Goal: Transaction & Acquisition: Purchase product/service

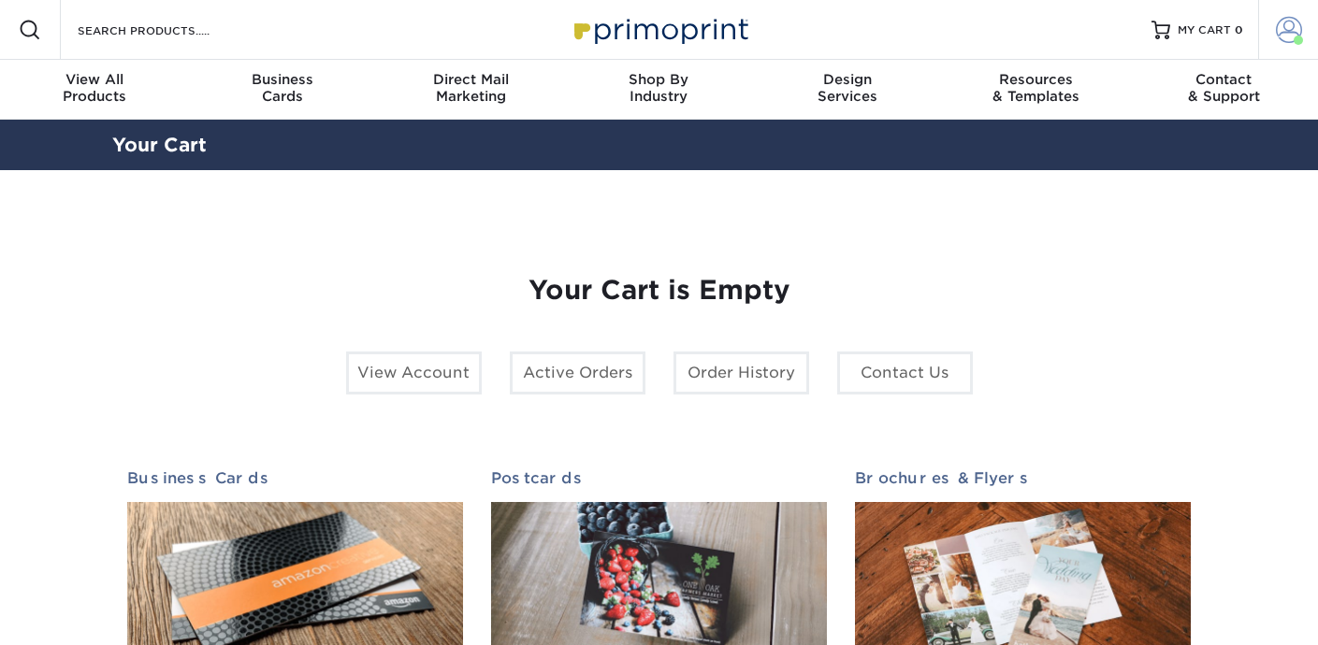
click at [1291, 32] on span at bounding box center [1289, 30] width 26 height 26
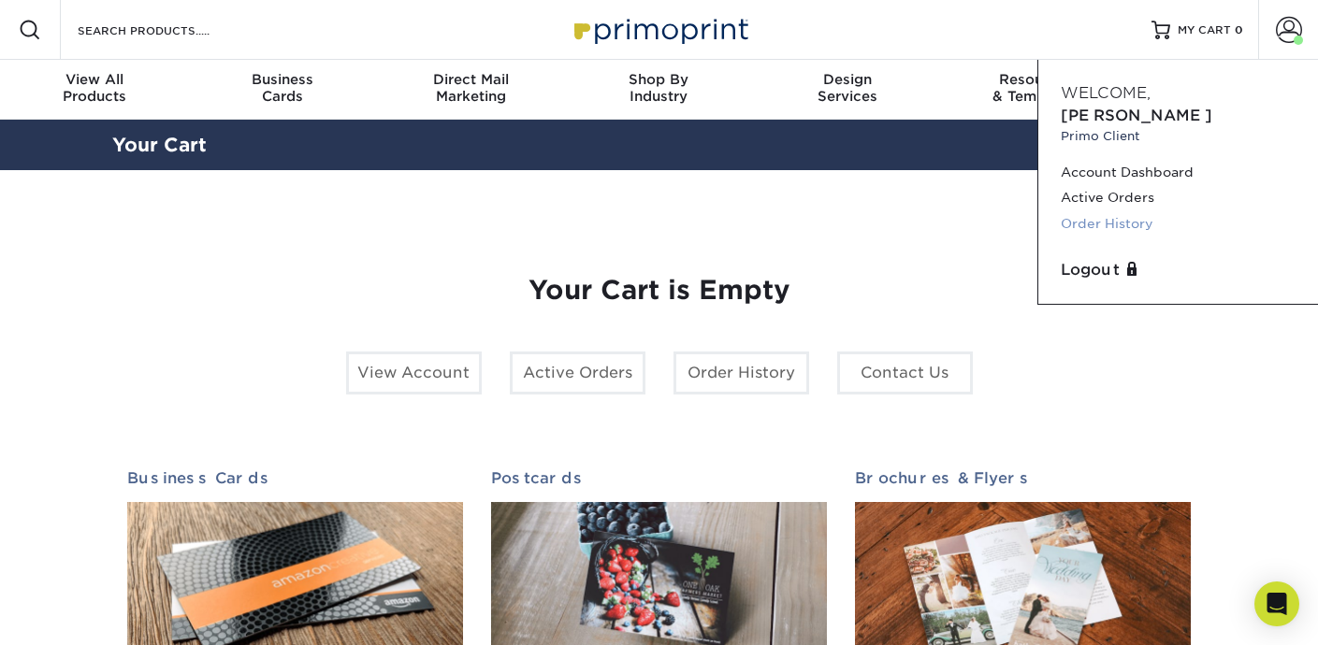
click at [1118, 211] on link "Order History" at bounding box center [1177, 223] width 235 height 25
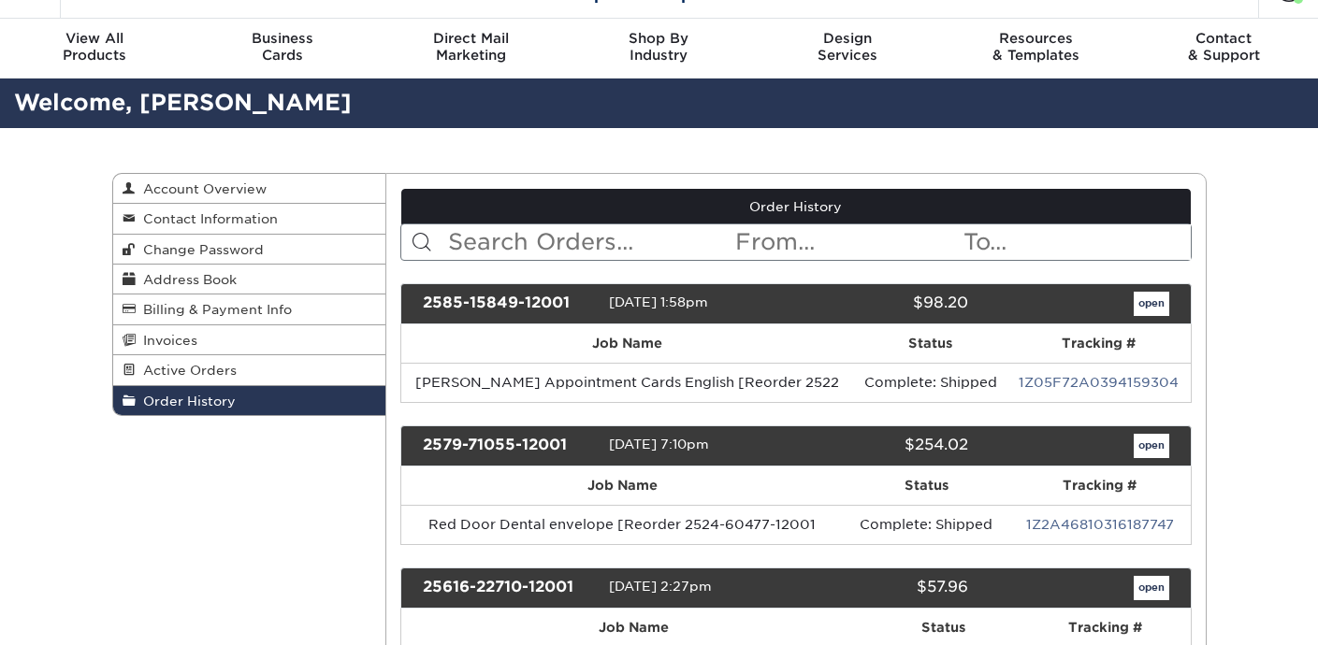
scroll to position [45, 0]
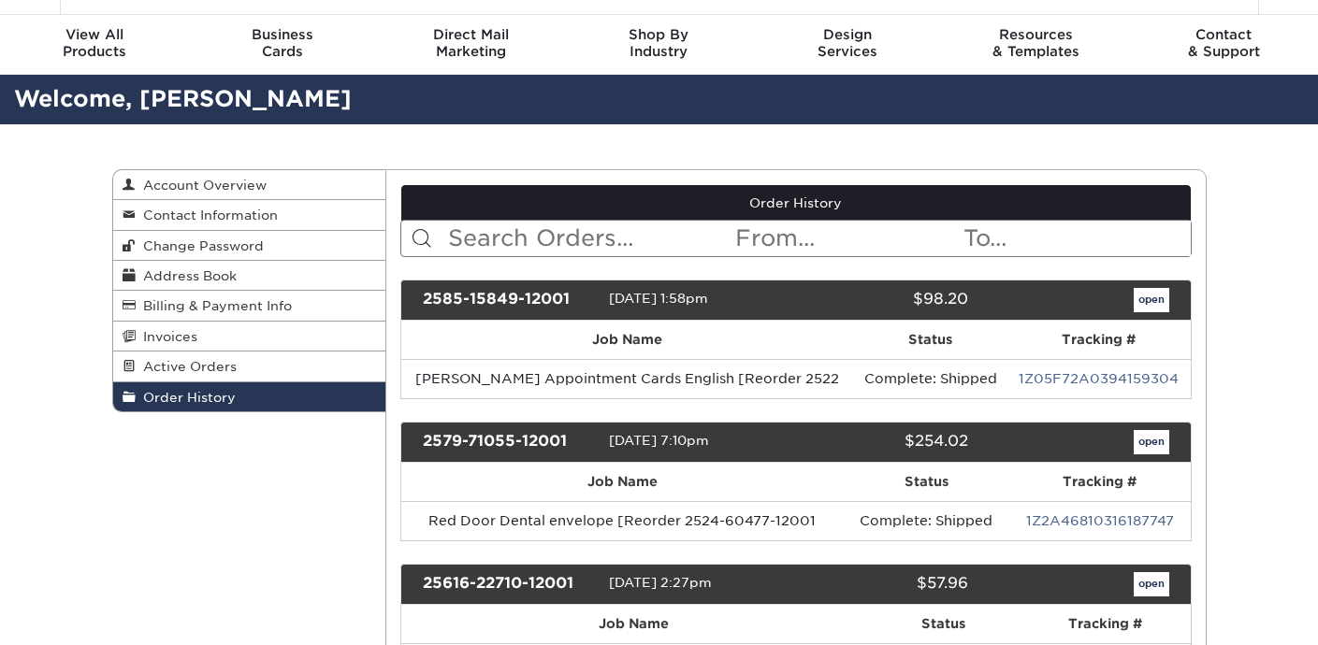
click at [507, 247] on input "text" at bounding box center [589, 239] width 287 height 36
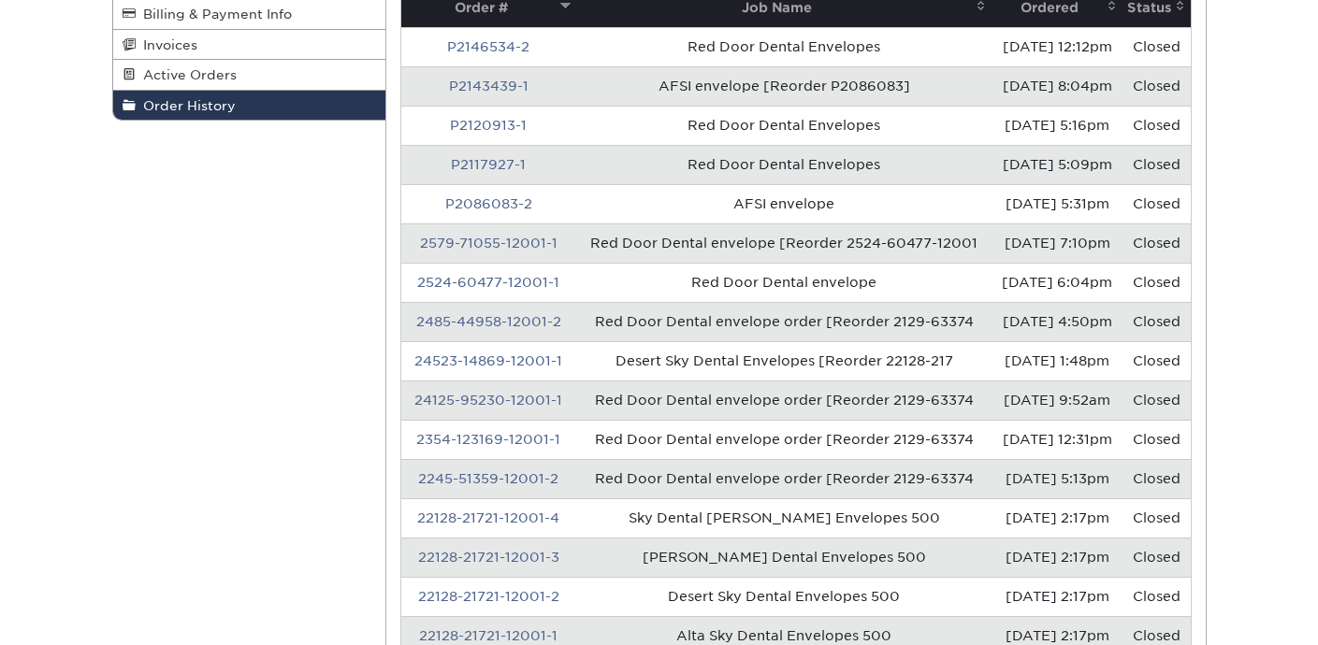
scroll to position [341, 0]
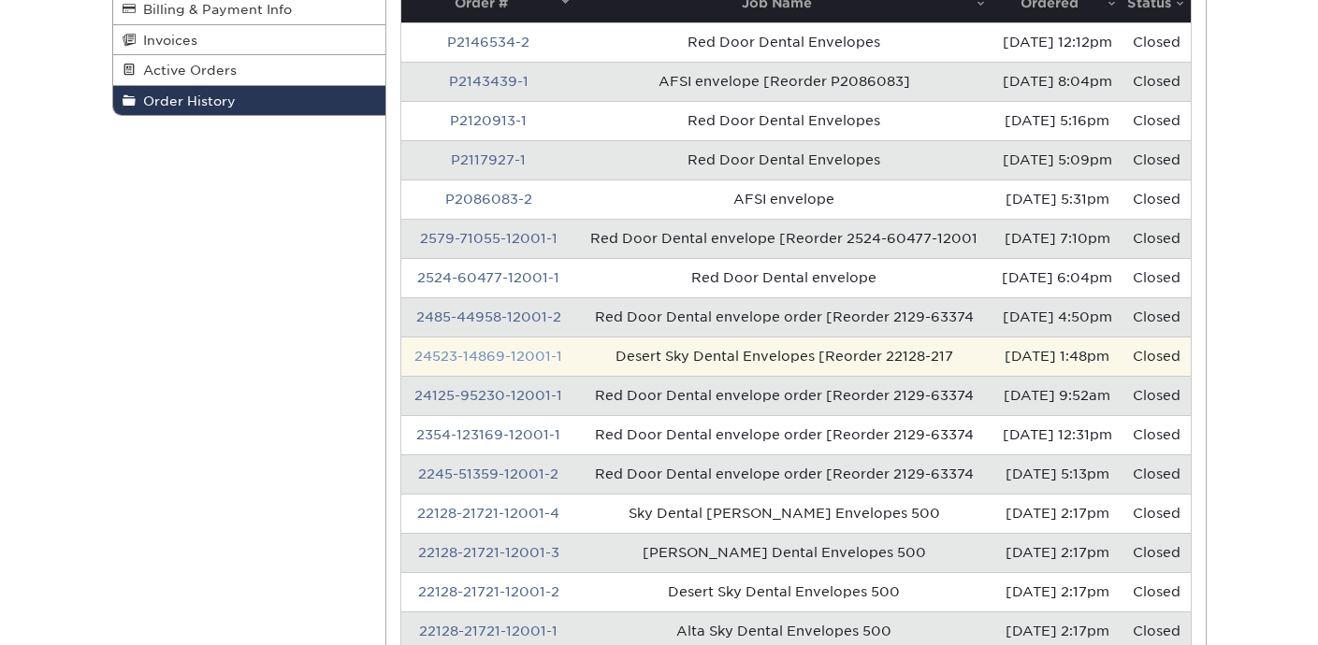
type input "enve"
click at [522, 364] on link "24523-14869-12001-1" at bounding box center [488, 356] width 148 height 15
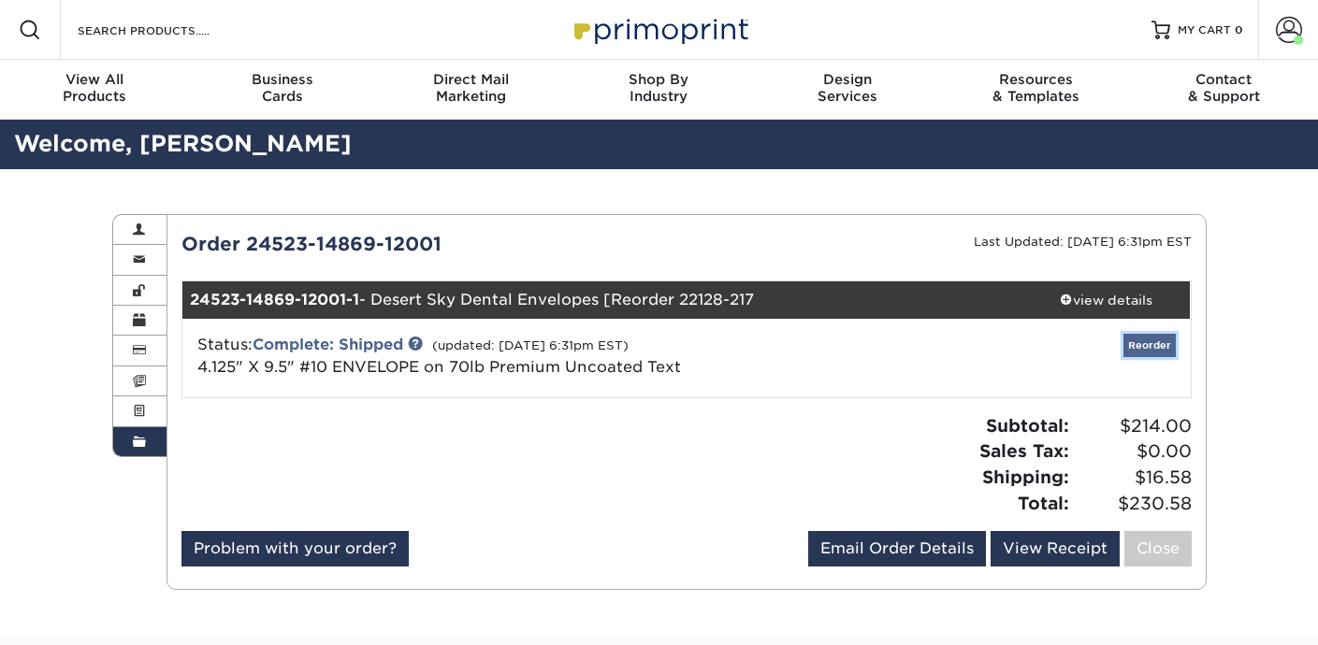
click at [1150, 350] on link "Reorder" at bounding box center [1149, 345] width 52 height 23
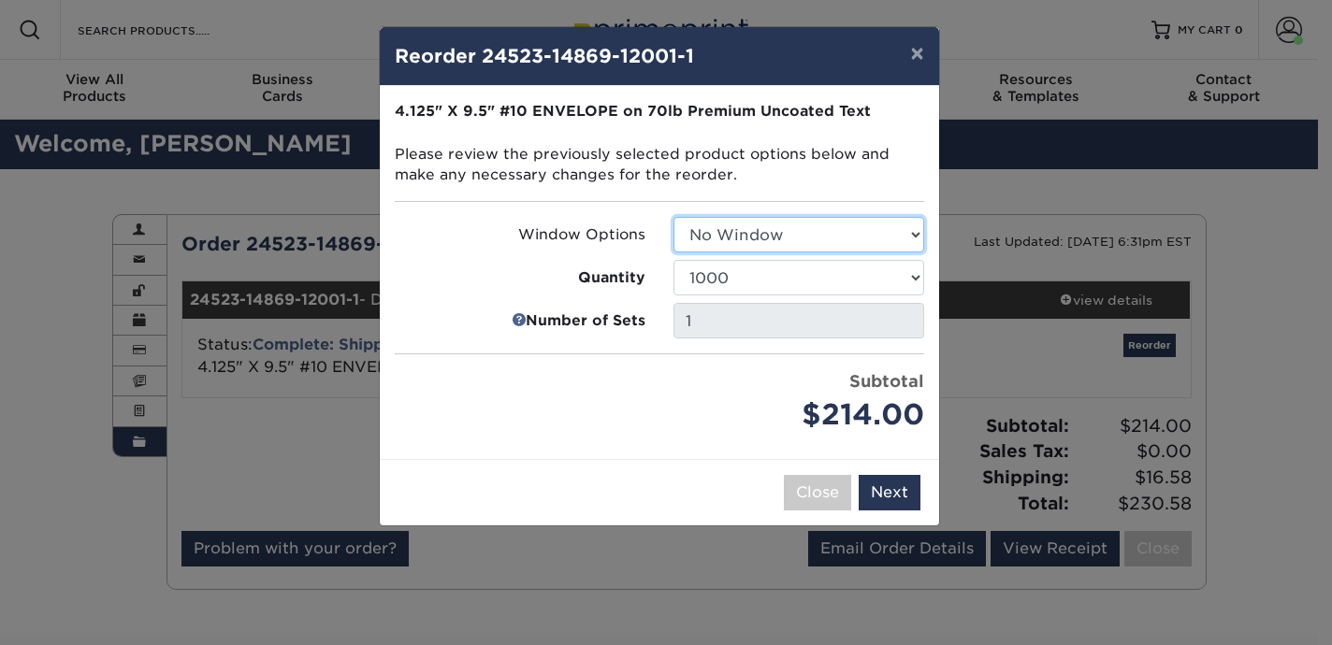
click at [828, 237] on select "Select Option No Window Window (Left Side)" at bounding box center [798, 235] width 251 height 36
click at [673, 217] on select "Select Option No Window Window (Left Side)" at bounding box center [798, 235] width 251 height 36
click at [699, 394] on div "$214.00" at bounding box center [798, 415] width 251 height 43
click at [880, 493] on button "Next" at bounding box center [889, 493] width 62 height 36
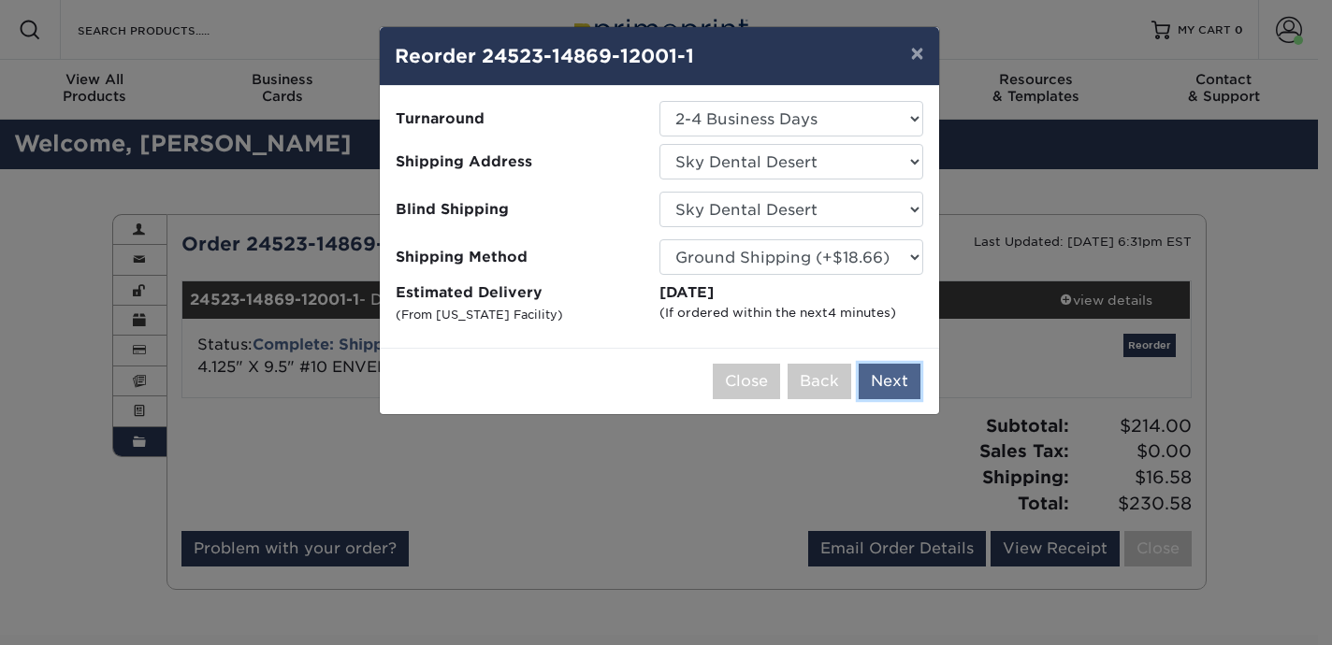
click at [906, 376] on button "Next" at bounding box center [889, 382] width 62 height 36
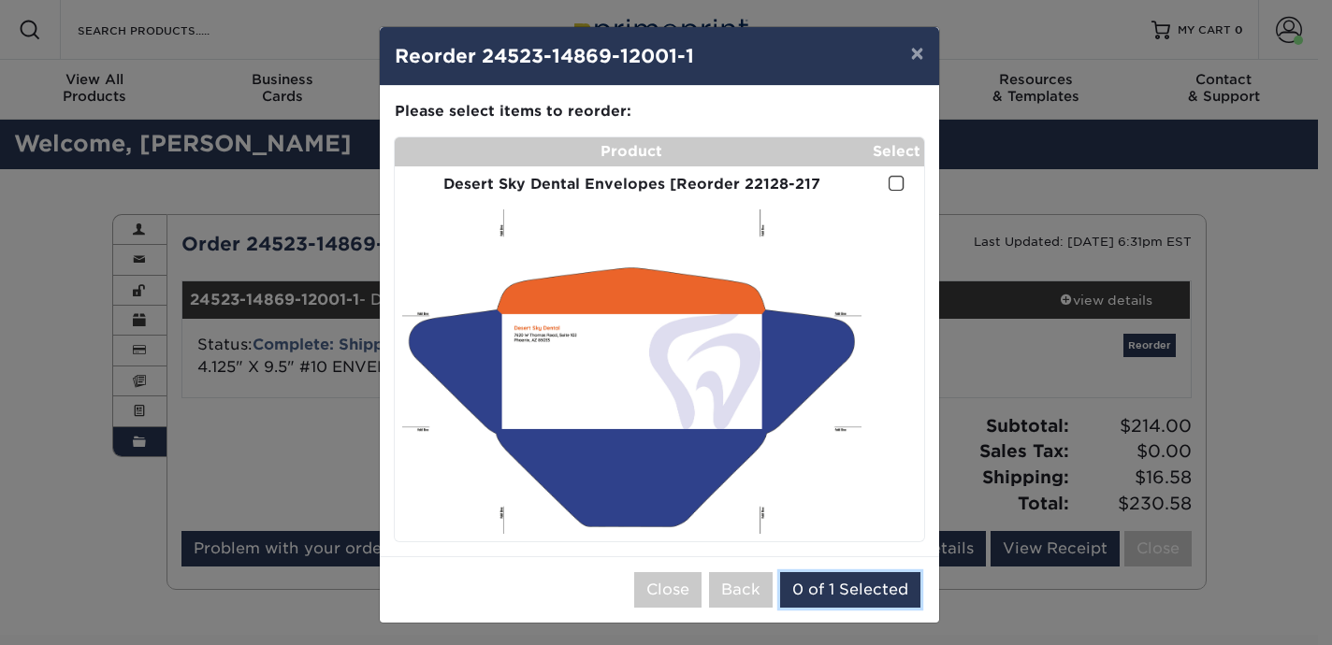
scroll to position [5, 0]
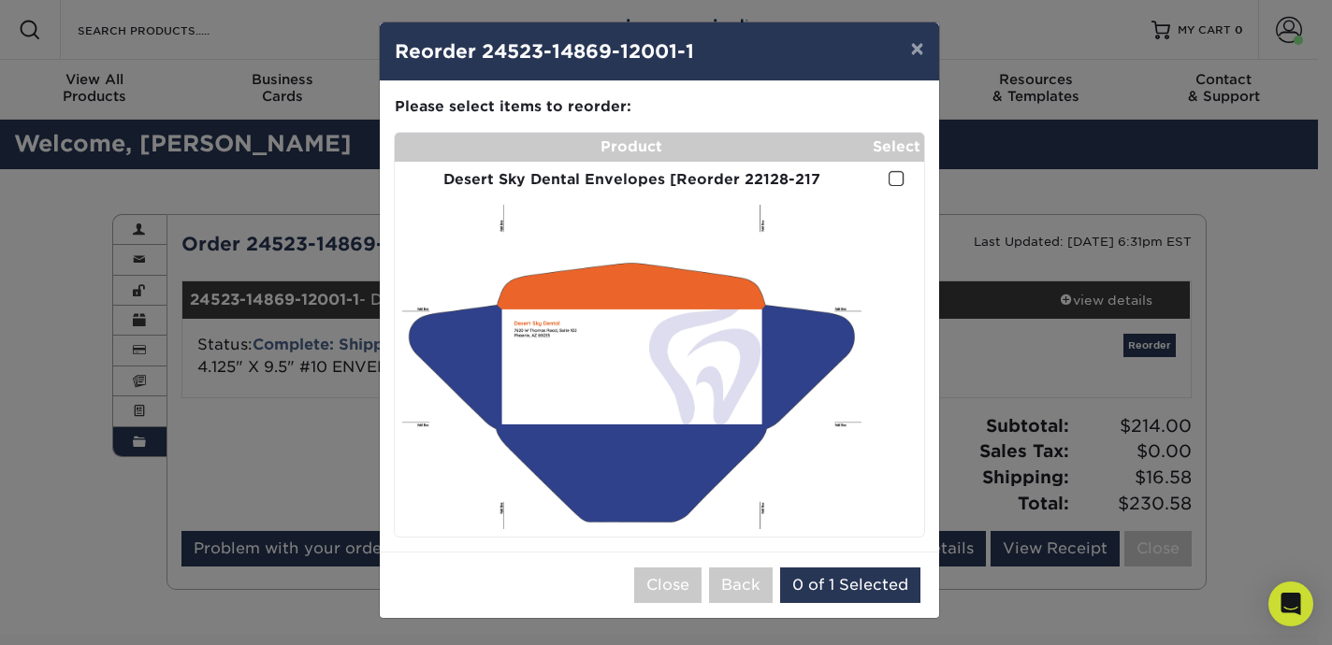
click at [891, 177] on span at bounding box center [896, 179] width 16 height 18
click at [0, 0] on input "checkbox" at bounding box center [0, 0] width 0 height 0
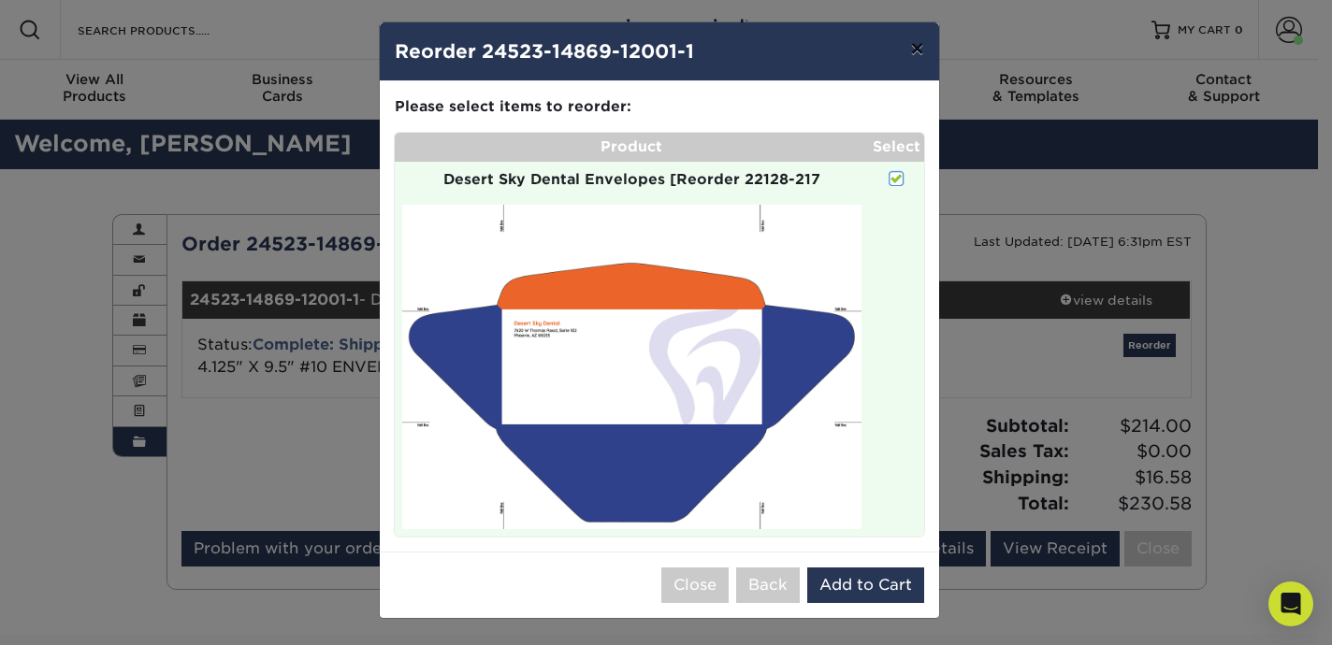
click at [913, 45] on button "×" at bounding box center [916, 48] width 43 height 52
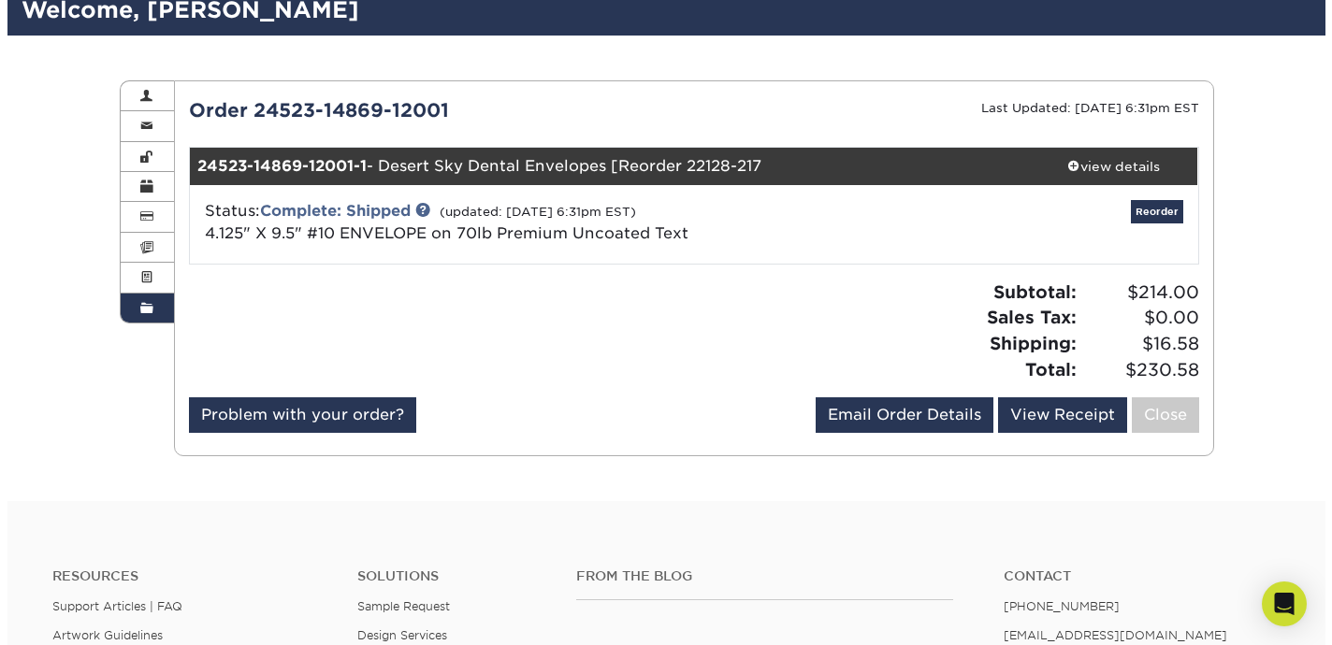
scroll to position [130, 0]
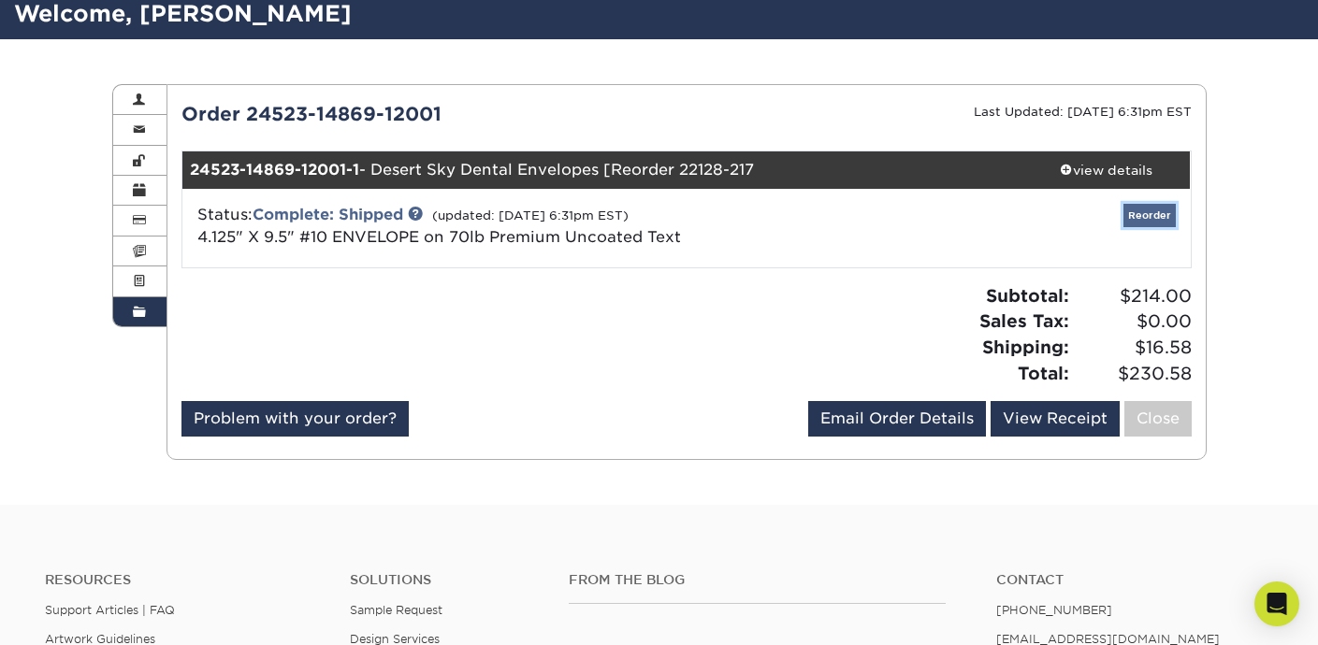
click at [1153, 217] on link "Reorder" at bounding box center [1149, 215] width 52 height 23
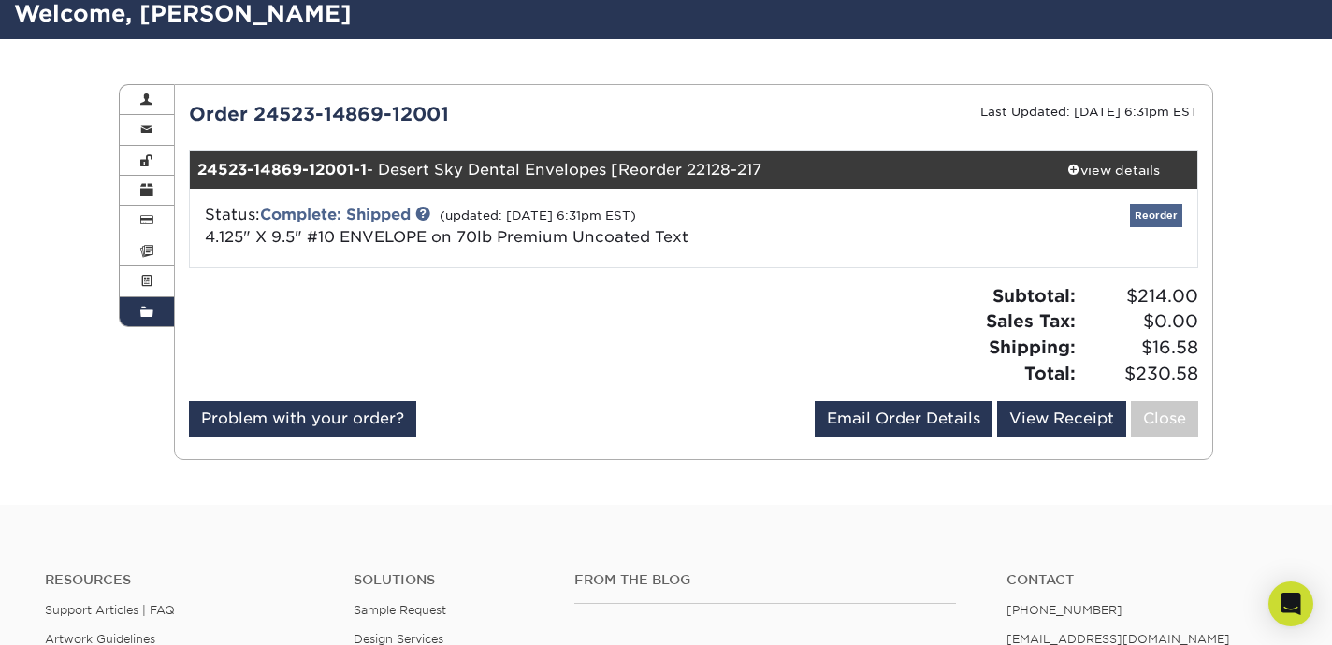
scroll to position [0, 0]
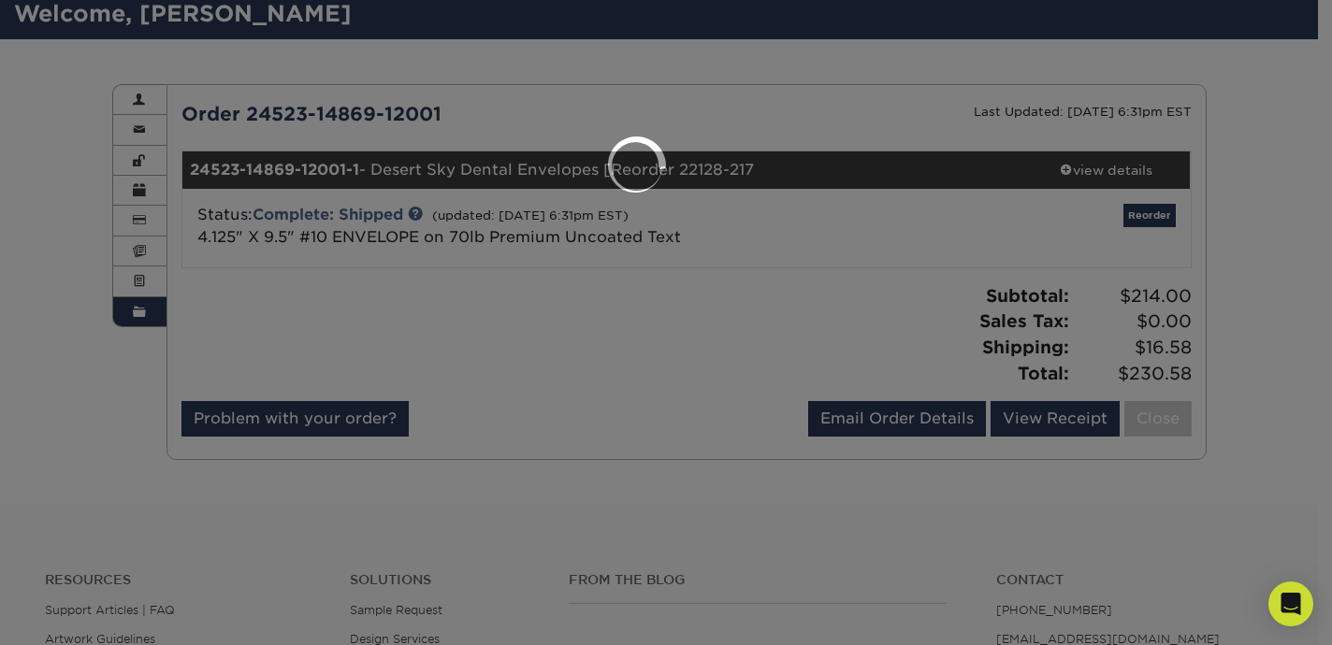
select select "66700"
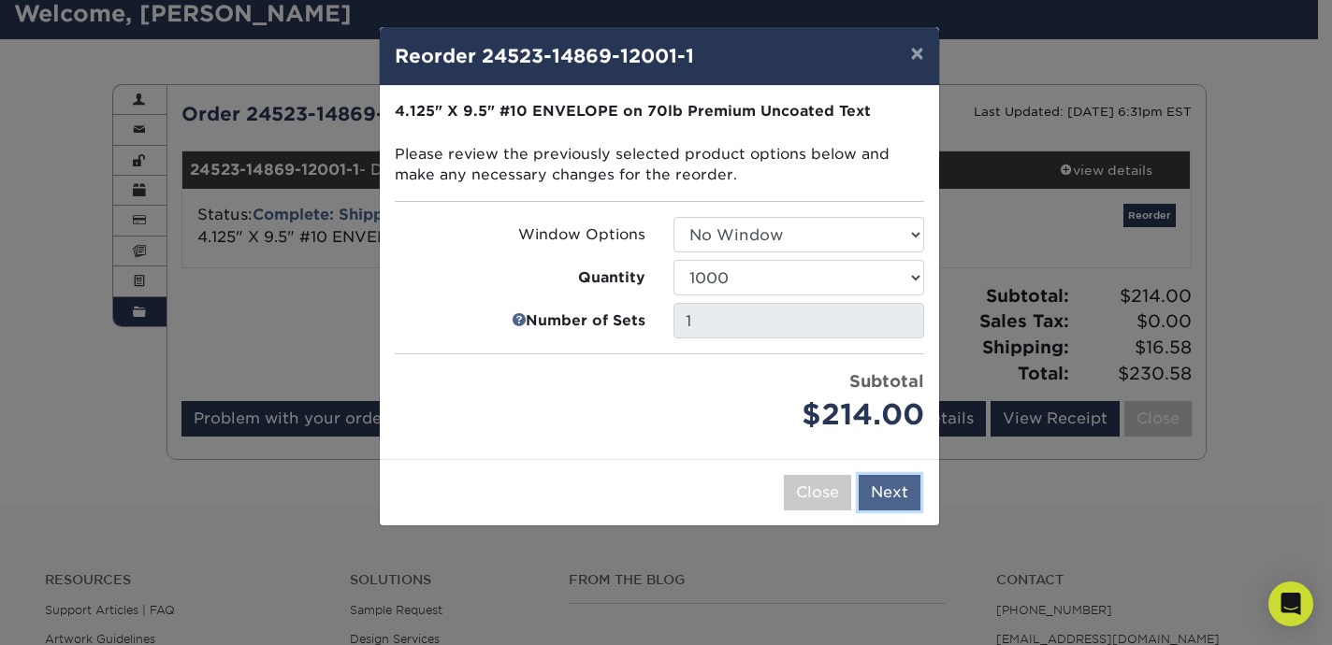
click at [883, 484] on button "Next" at bounding box center [889, 493] width 62 height 36
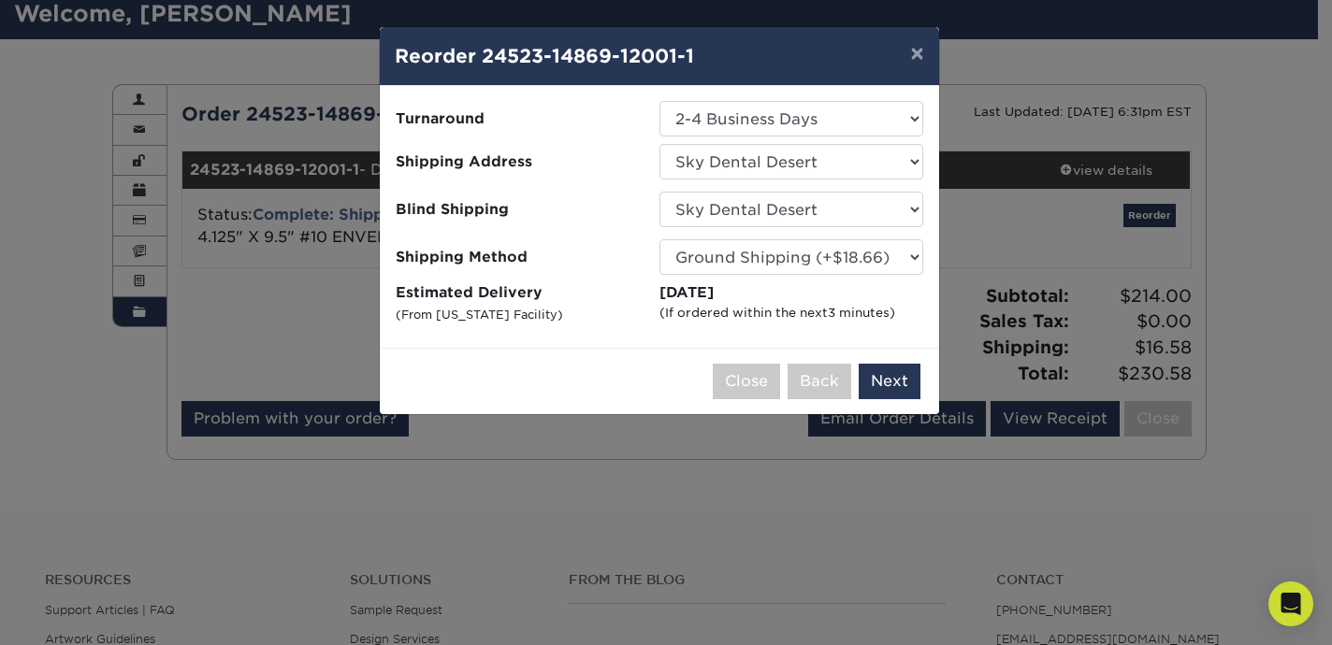
click at [612, 336] on div "Please select all options to continue. Only quantities that can be shipped to t…" at bounding box center [659, 217] width 559 height 262
click at [893, 377] on button "Next" at bounding box center [889, 382] width 62 height 36
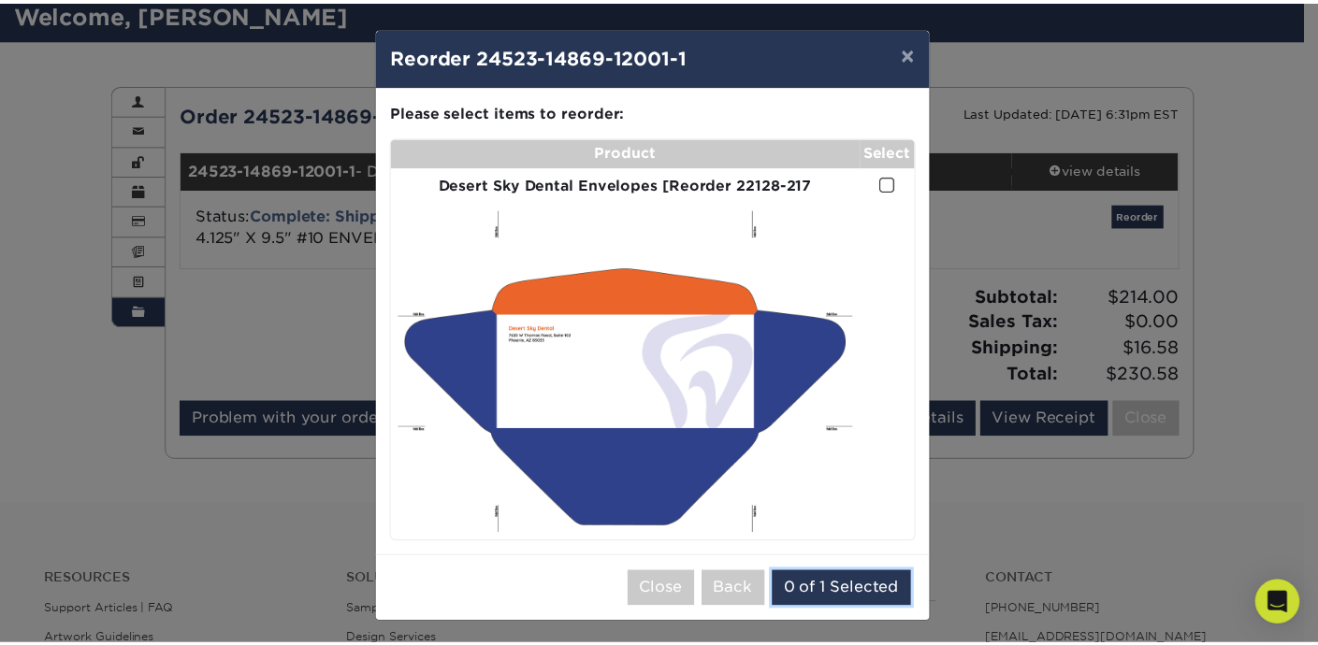
scroll to position [5, 0]
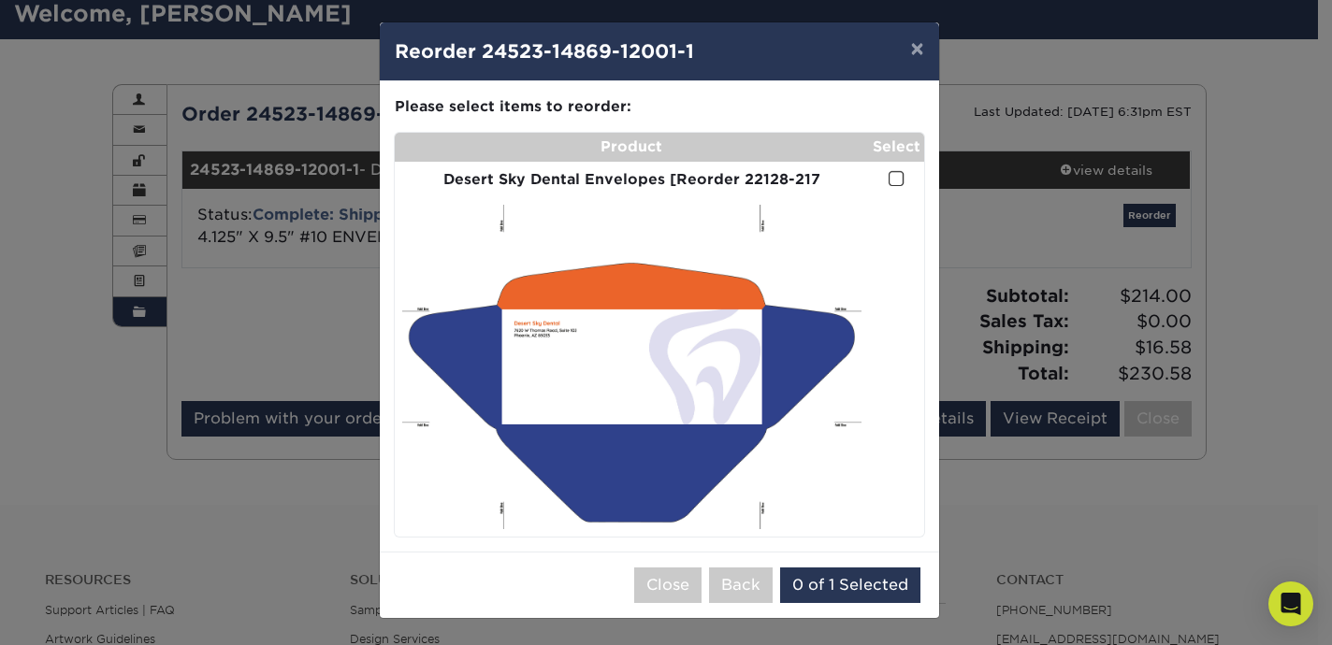
click at [888, 179] on span at bounding box center [896, 179] width 16 height 18
click at [0, 0] on input "checkbox" at bounding box center [0, 0] width 0 height 0
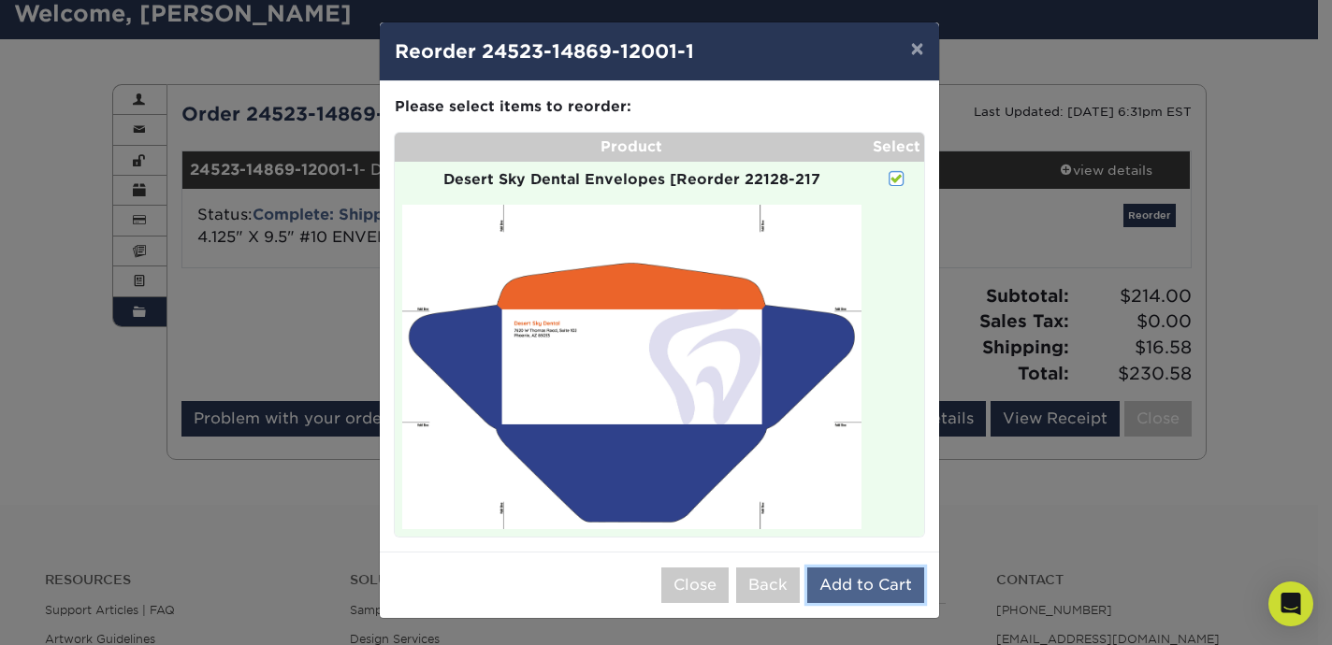
click at [855, 584] on button "Add to Cart" at bounding box center [865, 586] width 117 height 36
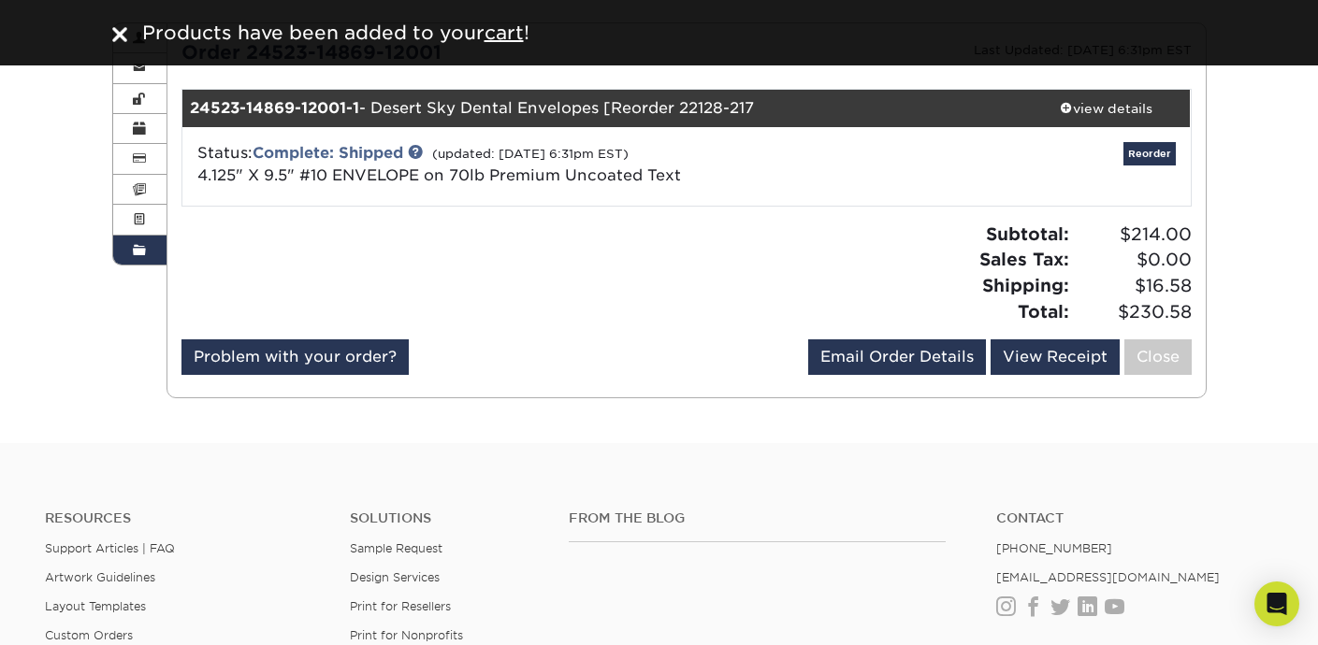
scroll to position [34, 0]
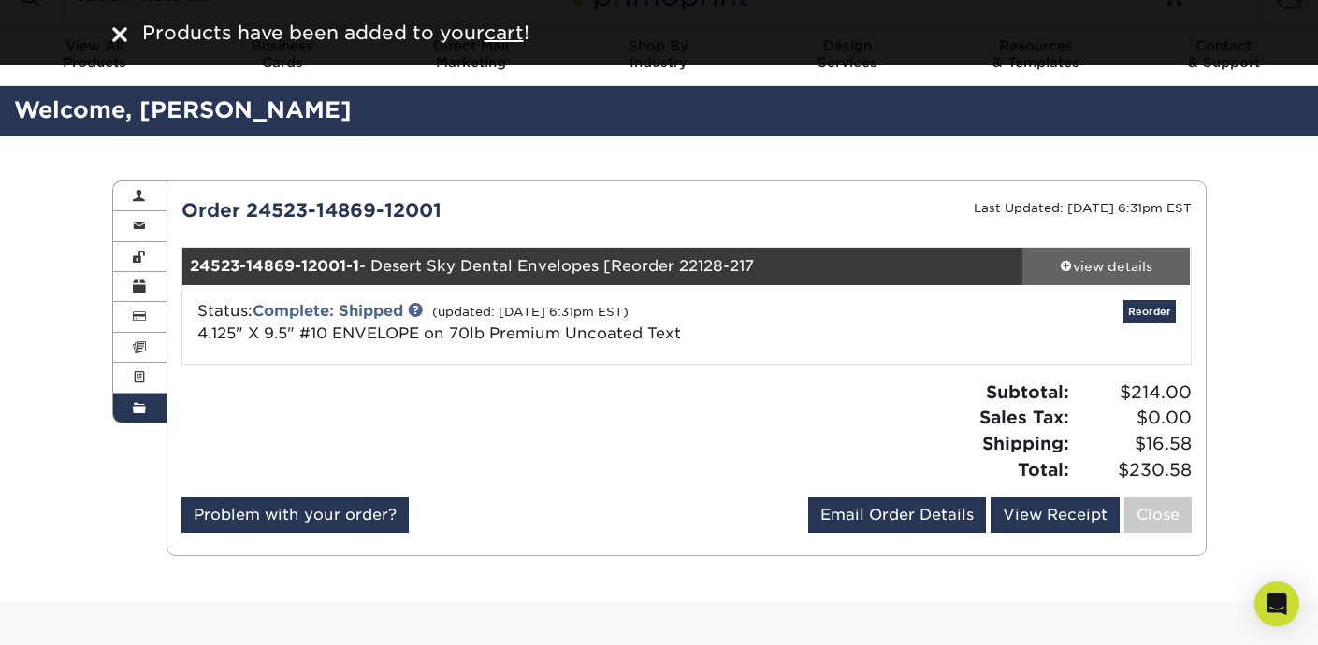
click at [1074, 257] on div "view details" at bounding box center [1106, 266] width 168 height 19
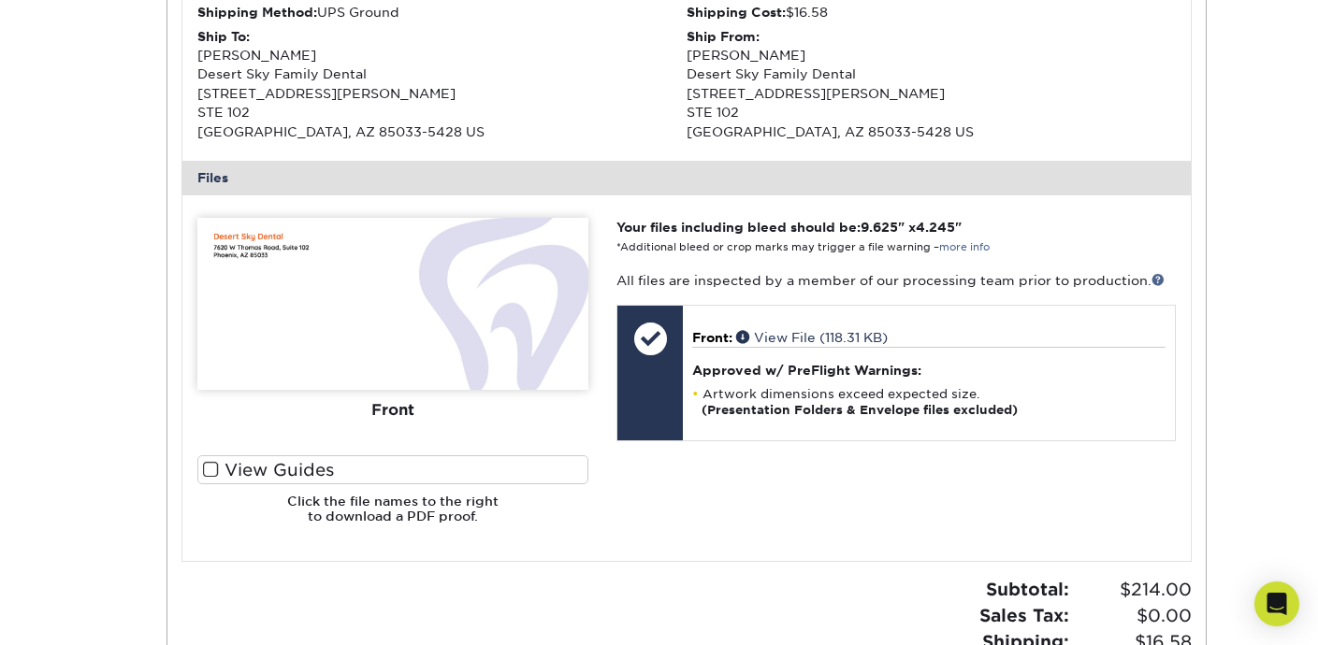
scroll to position [620, 0]
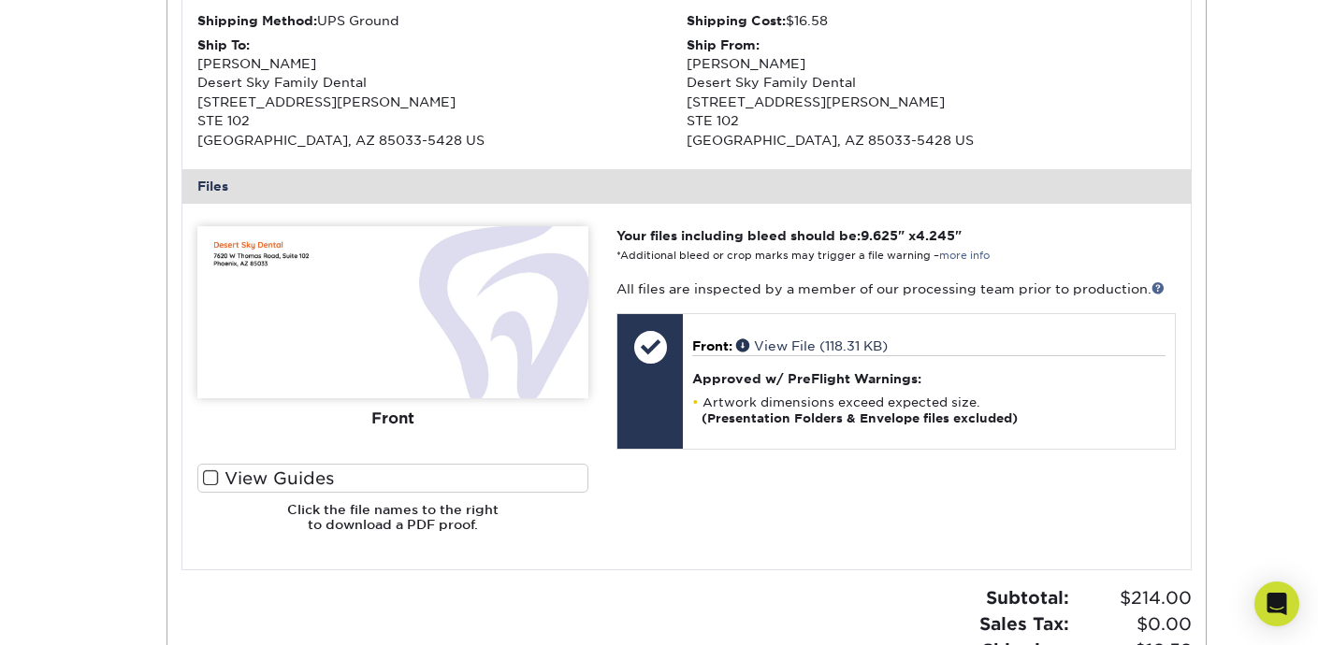
click at [362, 292] on img at bounding box center [392, 312] width 391 height 172
click at [454, 382] on img at bounding box center [392, 312] width 391 height 172
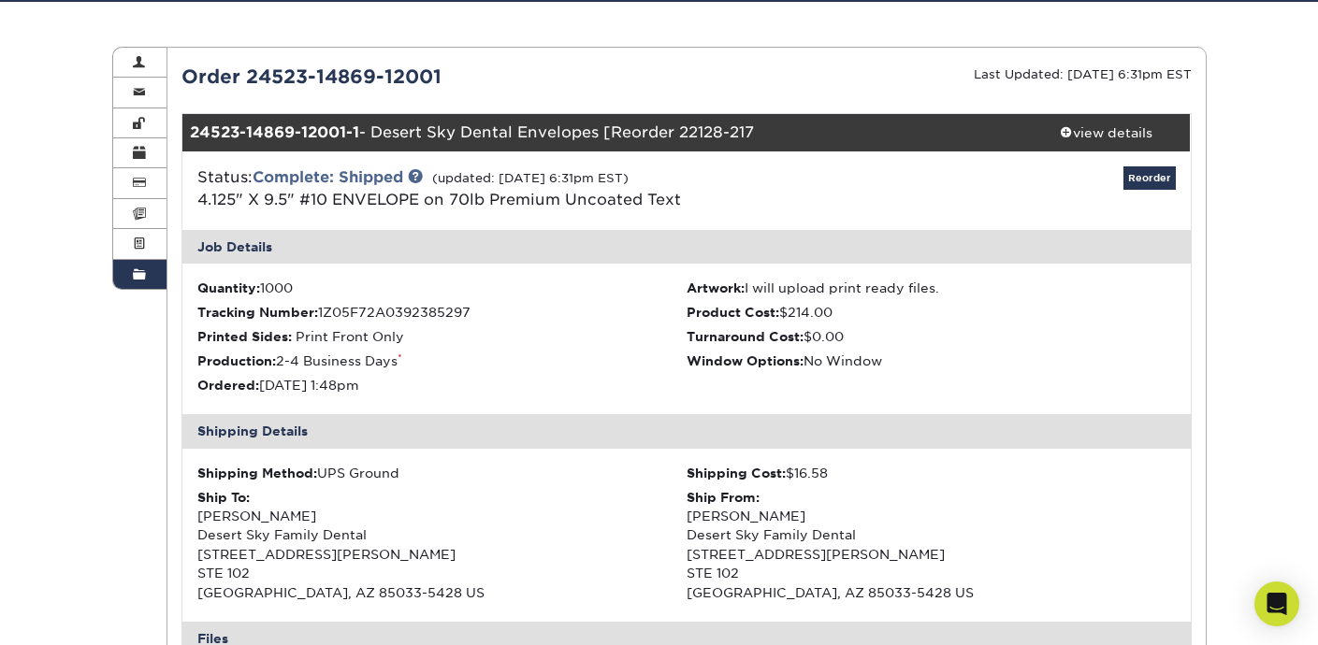
scroll to position [0, 0]
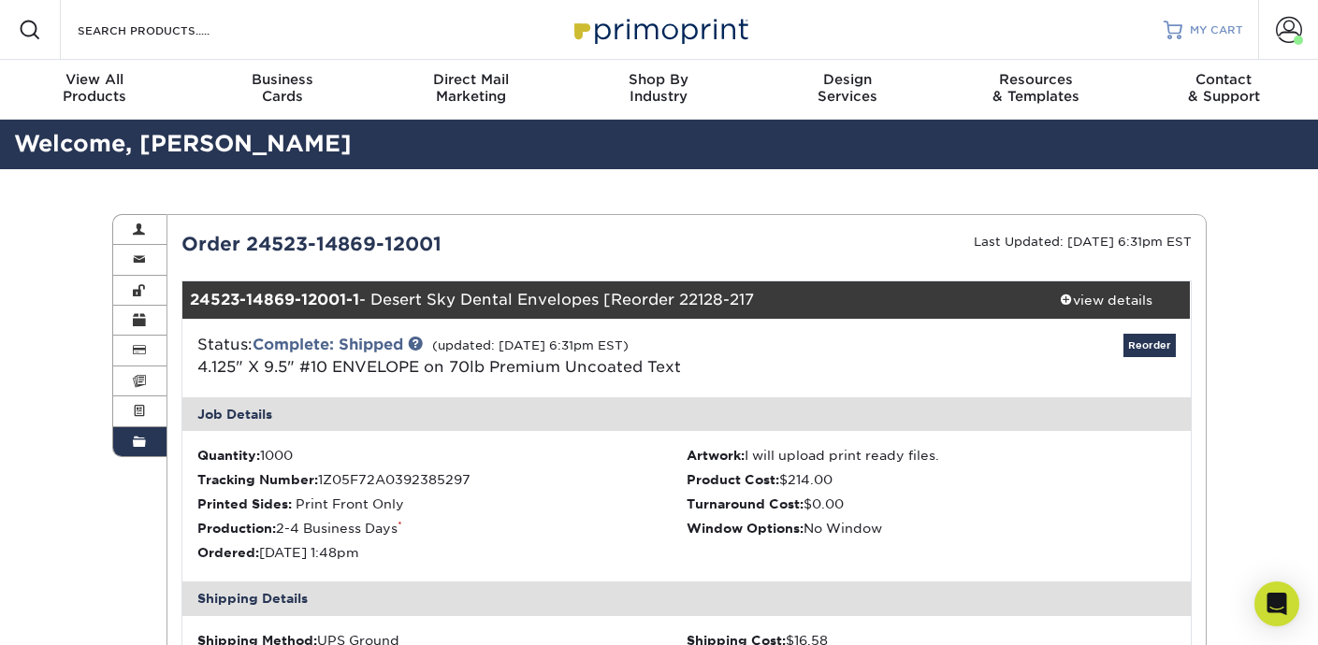
click at [1209, 31] on span "MY CART" at bounding box center [1216, 30] width 53 height 16
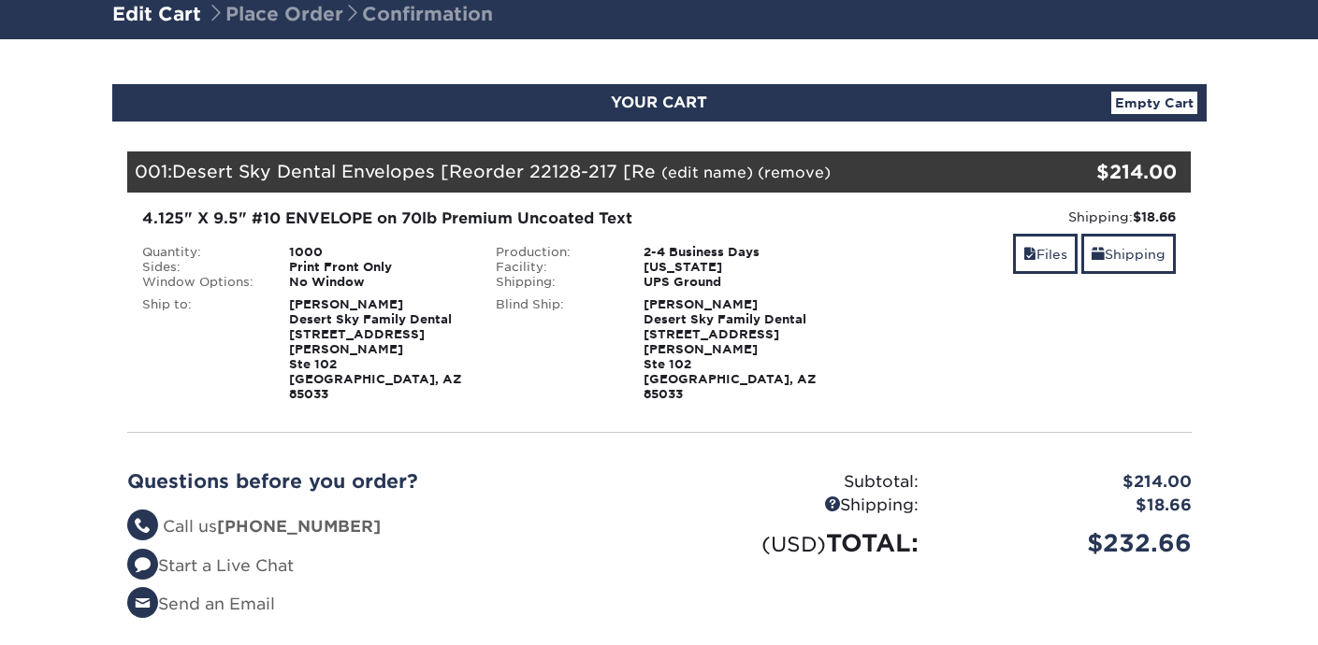
scroll to position [53, 0]
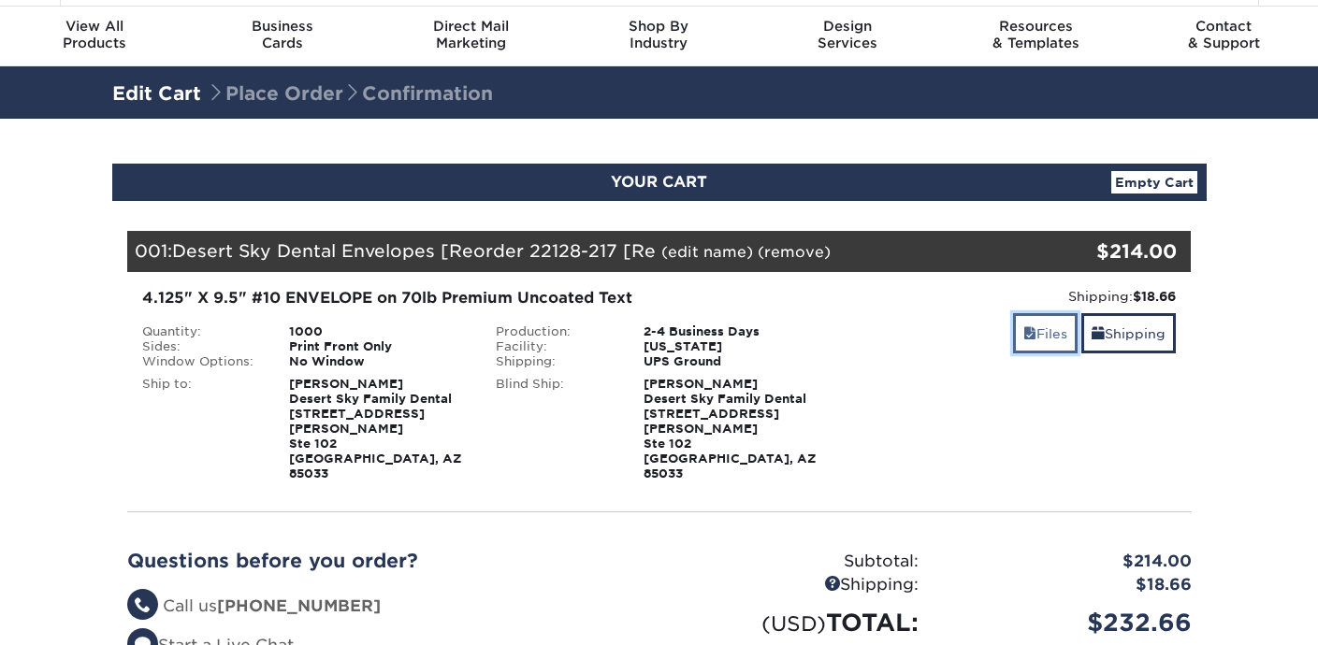
click at [1031, 334] on link "Files" at bounding box center [1045, 333] width 65 height 40
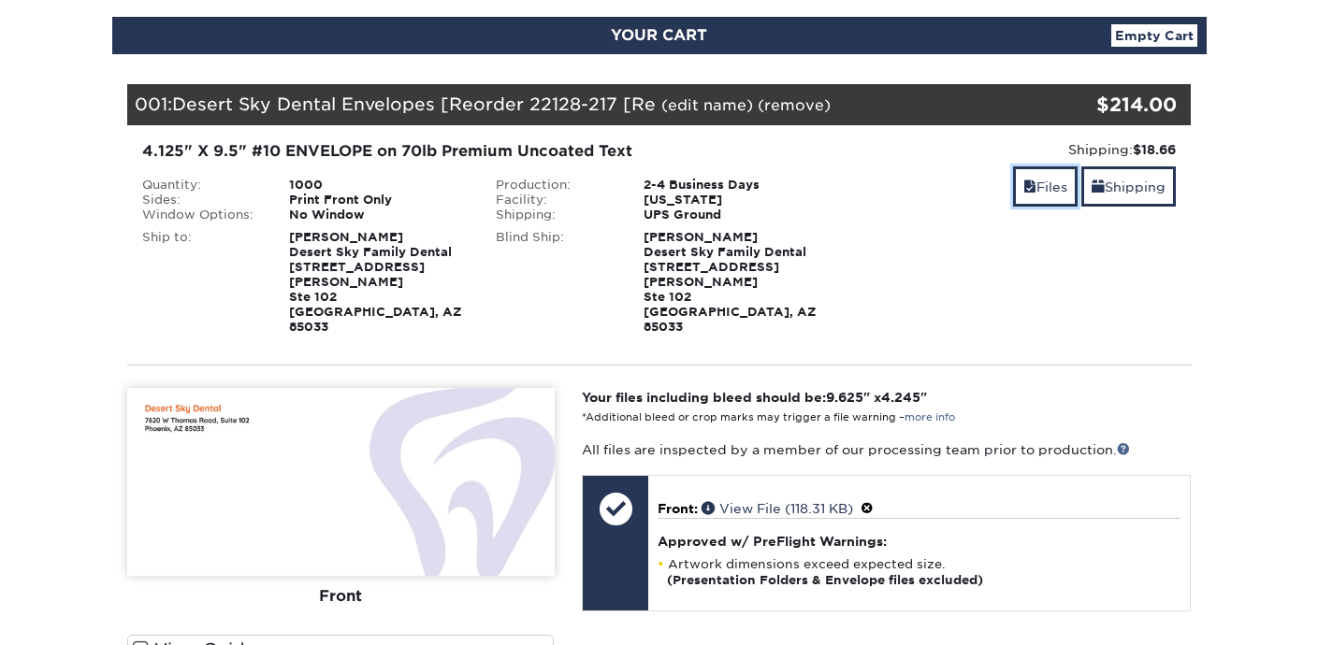
scroll to position [395, 0]
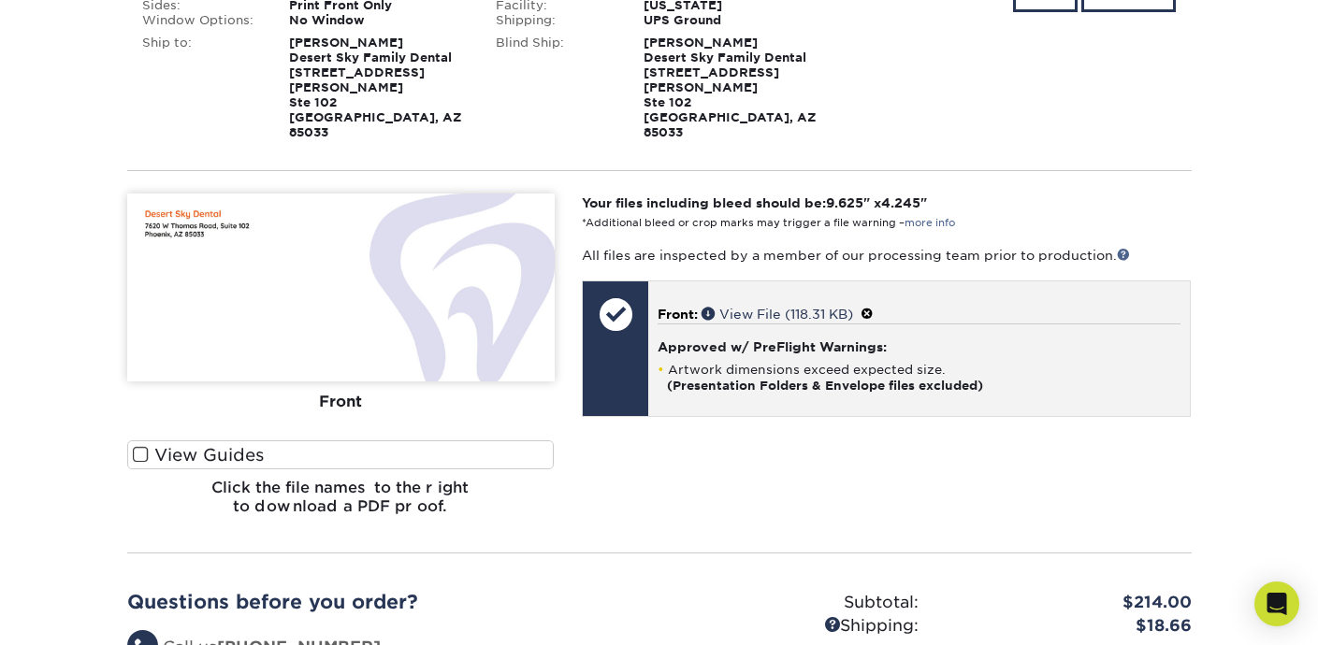
click at [873, 307] on span at bounding box center [866, 314] width 13 height 15
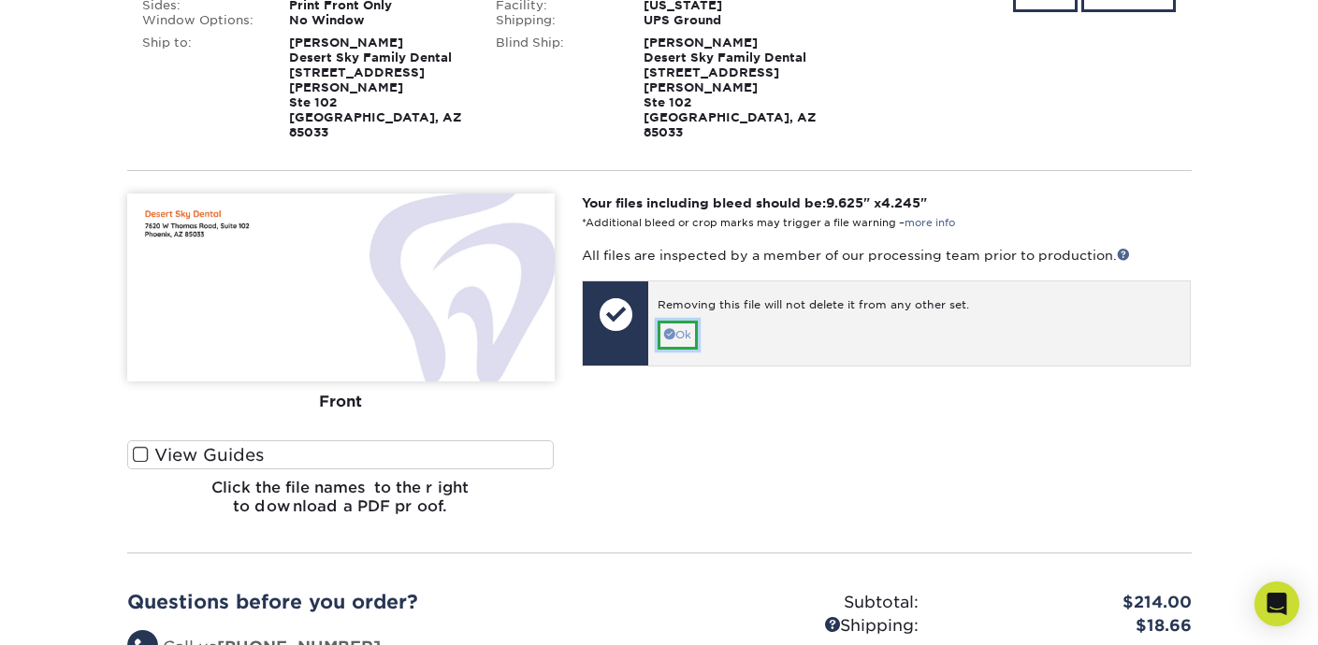
click at [688, 321] on link "Ok" at bounding box center [677, 335] width 40 height 29
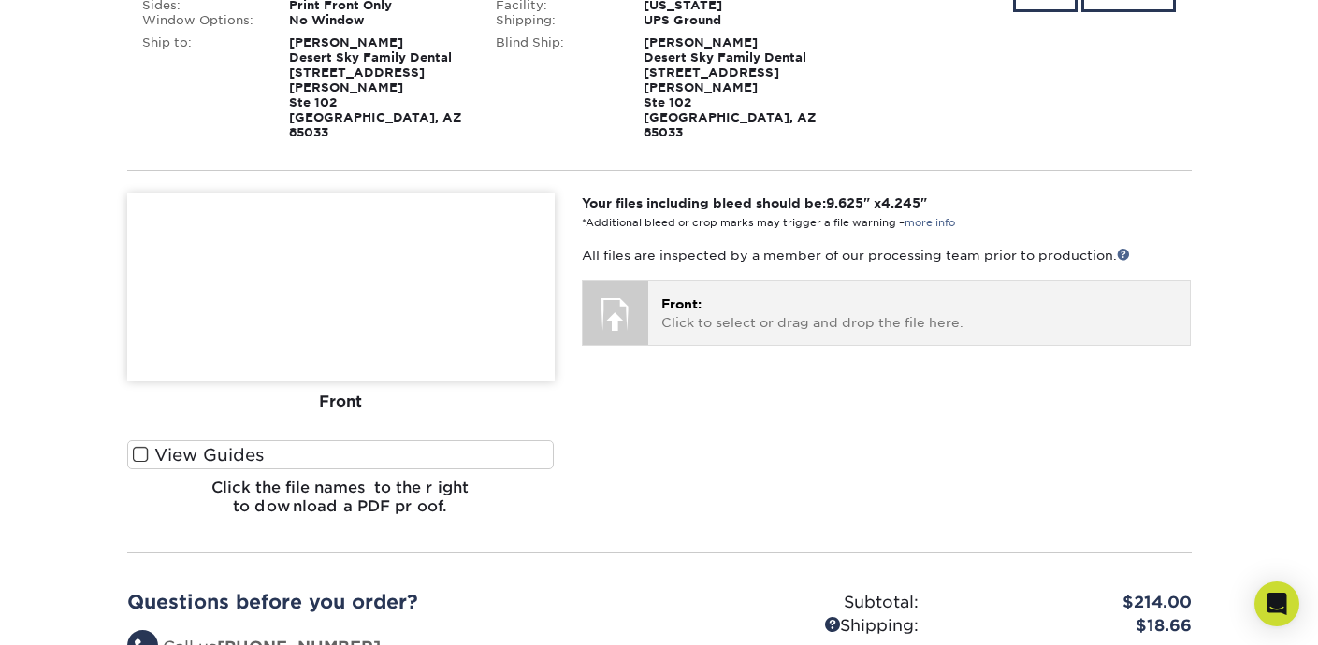
click at [685, 295] on p "Front: Click to select or drag and drop the file here." at bounding box center [918, 314] width 515 height 38
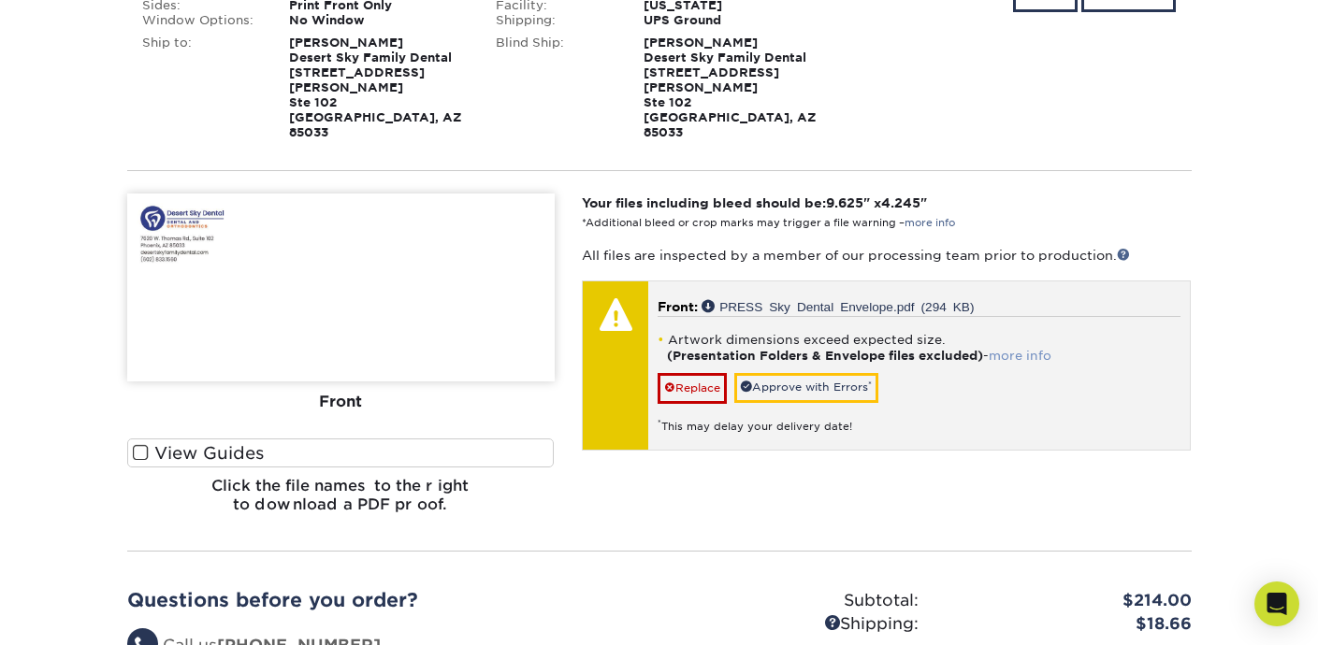
click at [1025, 349] on link "more info" at bounding box center [1019, 356] width 63 height 14
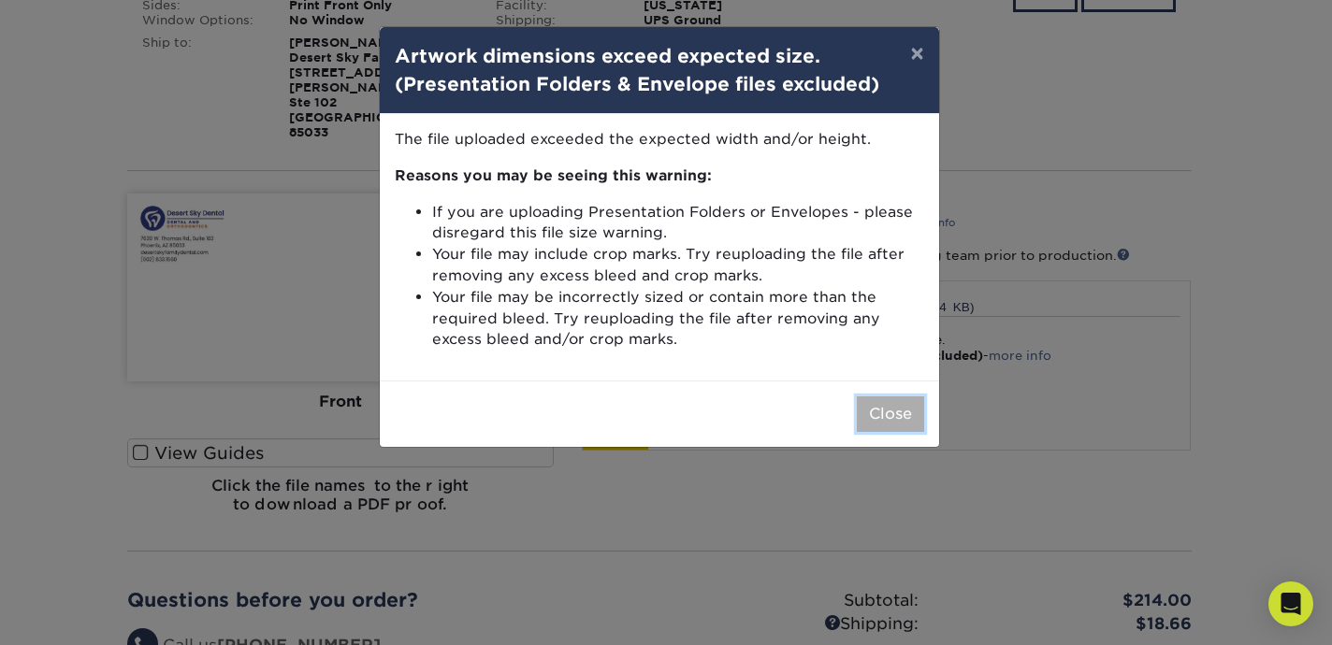
click at [871, 415] on button "Close" at bounding box center [890, 415] width 67 height 36
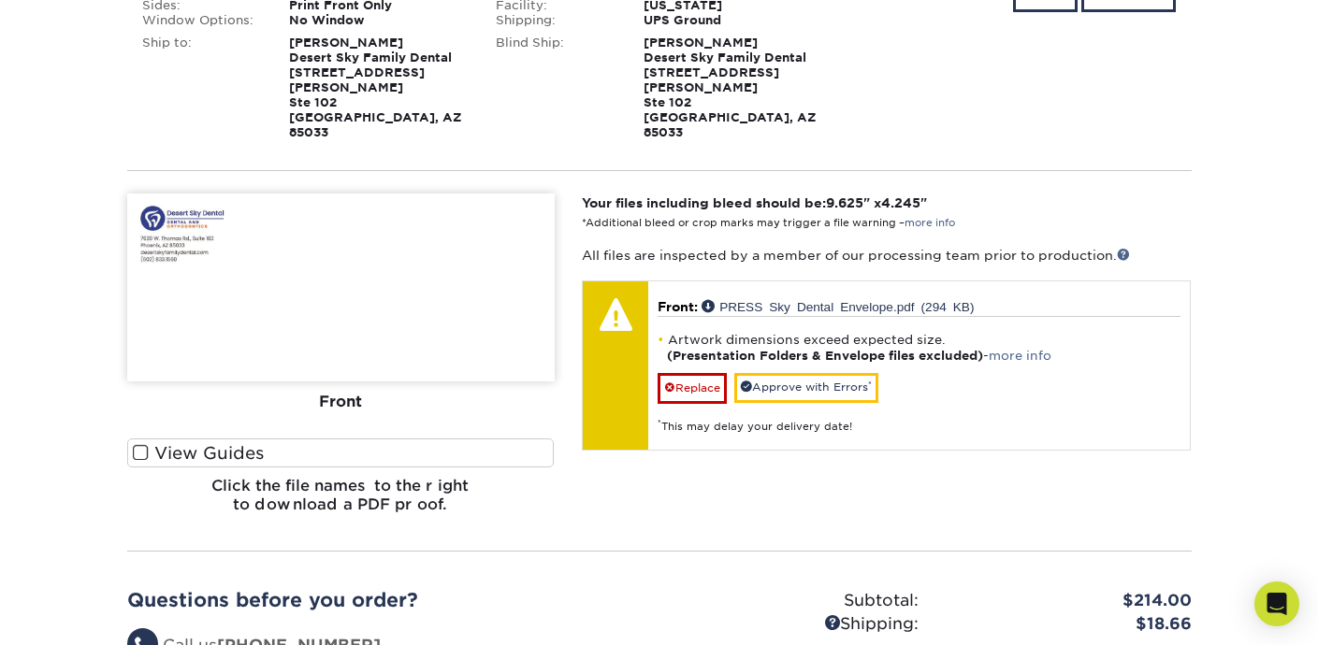
click at [681, 494] on div "Your files including bleed should be: 9.625 " x 4.245 " *Additional bleed or cr…" at bounding box center [886, 361] width 637 height 335
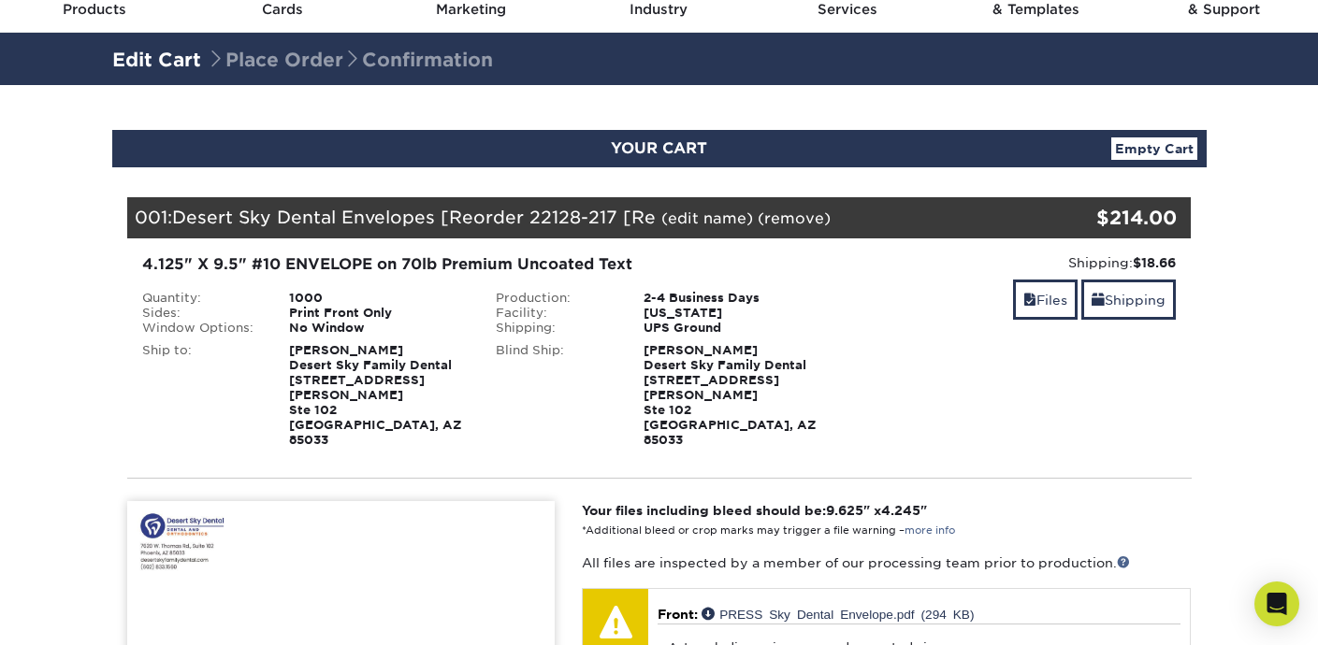
scroll to position [0, 0]
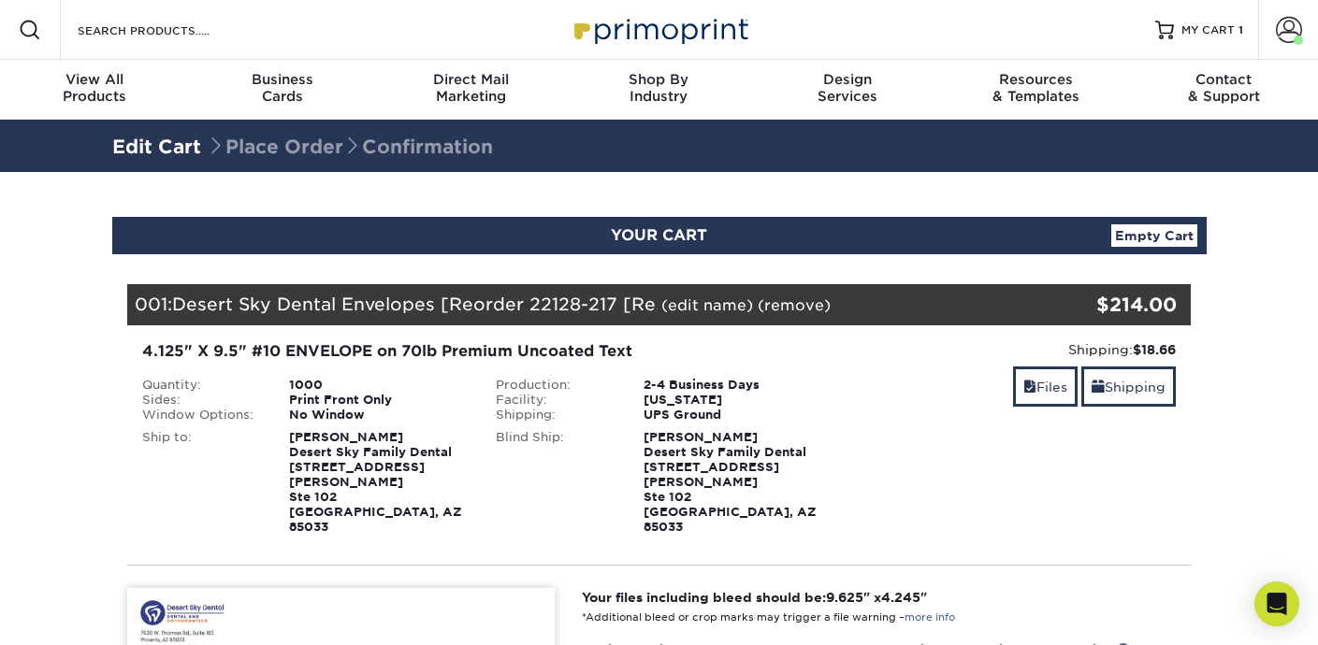
click at [524, 502] on div "Blind Ship:" at bounding box center [556, 482] width 148 height 105
